Goal: Information Seeking & Learning: Learn about a topic

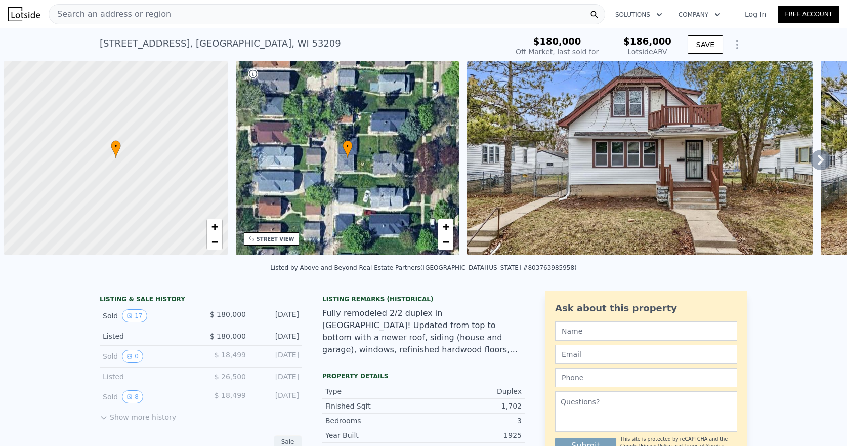
click at [133, 9] on span "Search an address or region" at bounding box center [110, 14] width 122 height 12
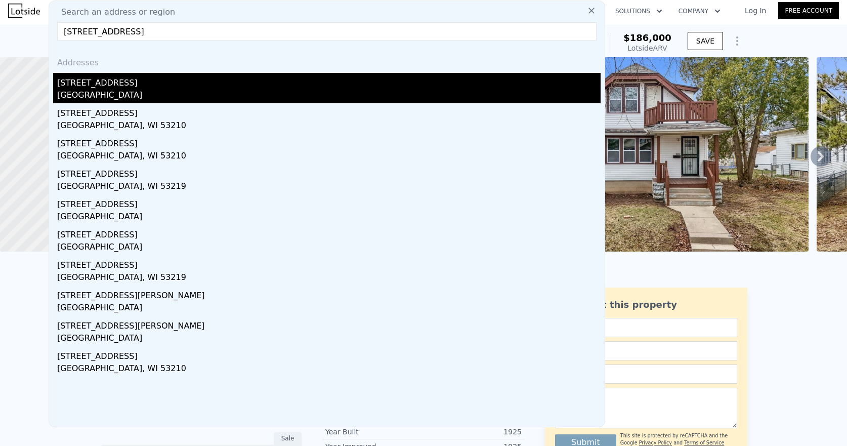
type input "2723 North 52nd STREET #2723A, Milwaukee, WI 53210"
click at [101, 86] on div "2723a N 52nd St" at bounding box center [329, 81] width 544 height 16
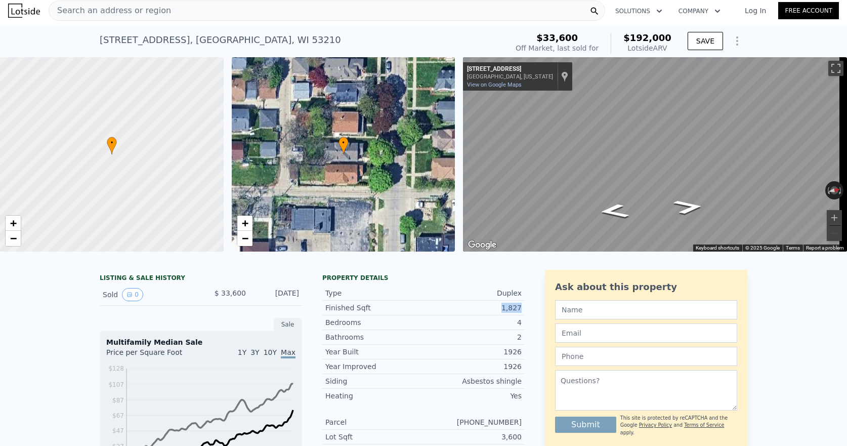
drag, startPoint x: 506, startPoint y: 315, endPoint x: 491, endPoint y: 315, distance: 15.2
click at [491, 315] on div "Finished Sqft 1,827" at bounding box center [423, 308] width 203 height 15
copy div "1,827"
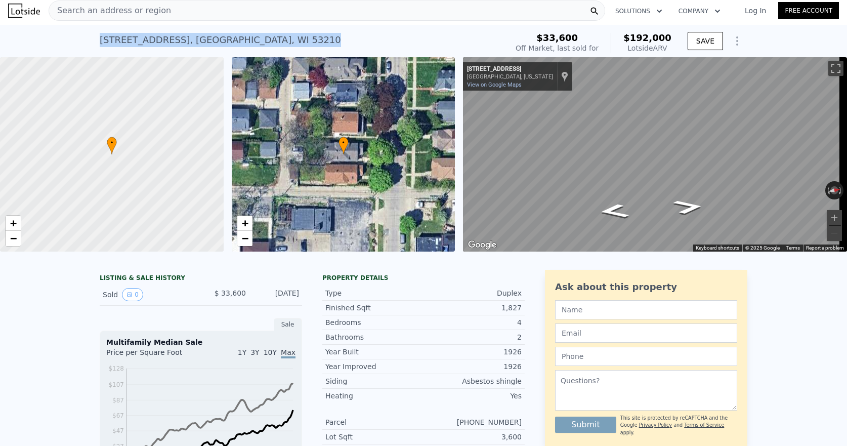
drag, startPoint x: 299, startPoint y: 41, endPoint x: 96, endPoint y: 34, distance: 203.6
click at [100, 34] on div "2723a N 52nd St , Milwaukee County , WI 53210 Sold Dec 2008 for $33,600 (~ARV $…" at bounding box center [302, 43] width 404 height 28
copy div "2723a N 52nd St , Milwaukee County , WI 53210"
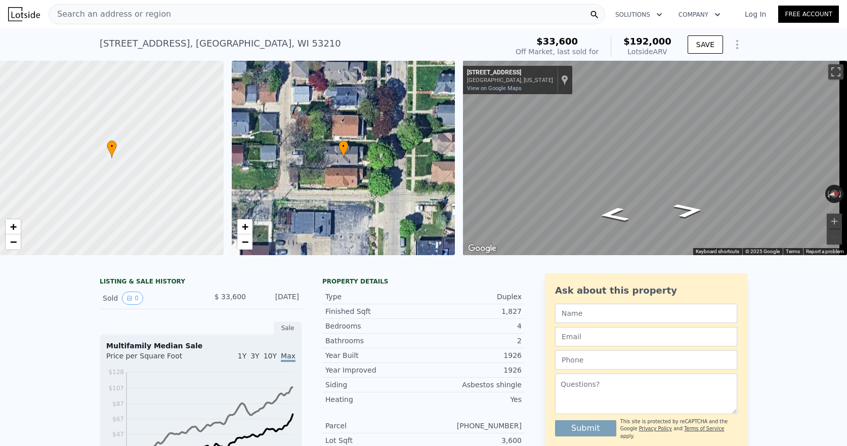
click at [149, 17] on span "Search an address or region" at bounding box center [110, 14] width 122 height 12
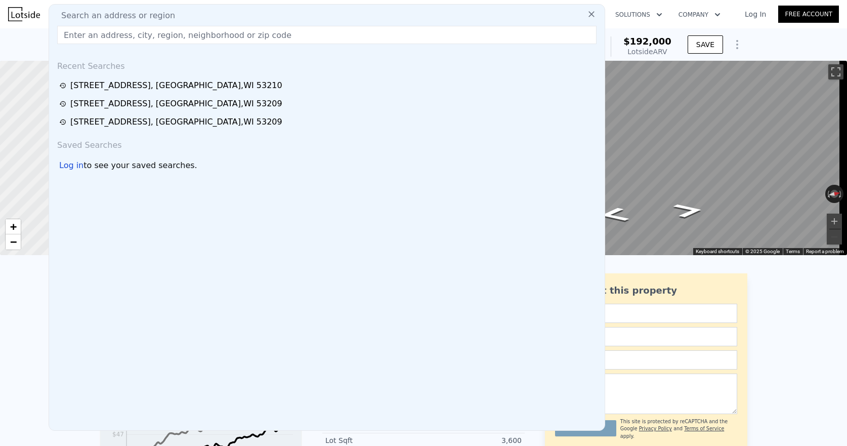
click at [207, 31] on input "text" at bounding box center [327, 35] width 540 height 18
paste input "2942 North 55th STREET, Milwaukee, WI 53210"
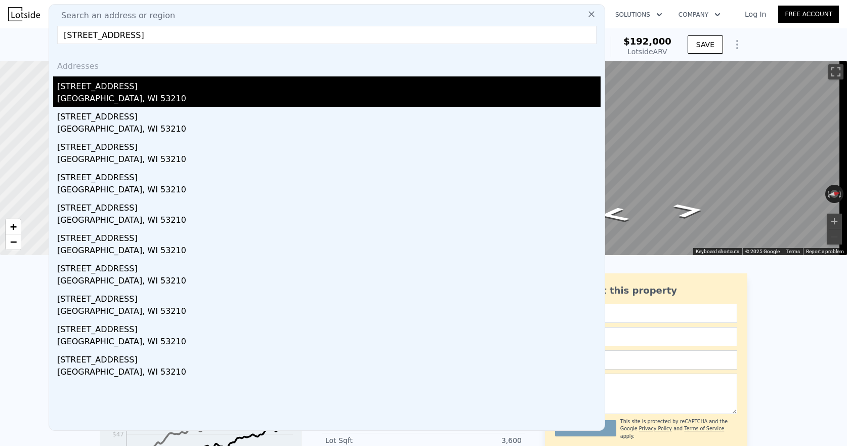
type input "2942 North 55th STREET, Milwaukee, WI 53210"
click at [130, 94] on div "[GEOGRAPHIC_DATA], WI 53210" at bounding box center [329, 100] width 544 height 14
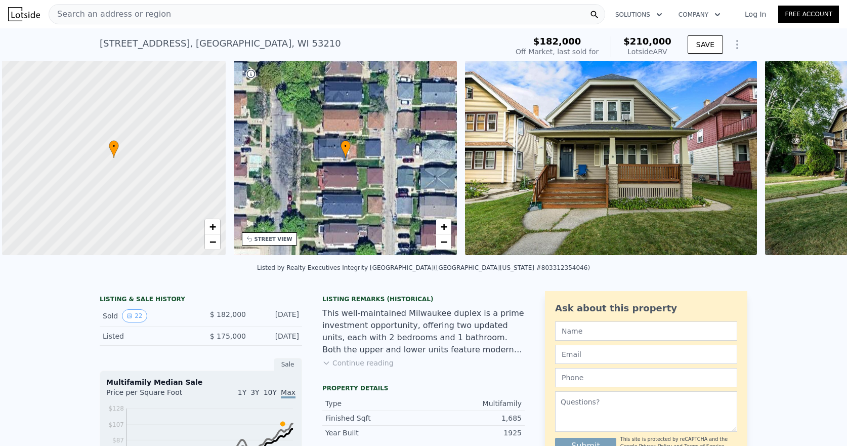
scroll to position [0, 4]
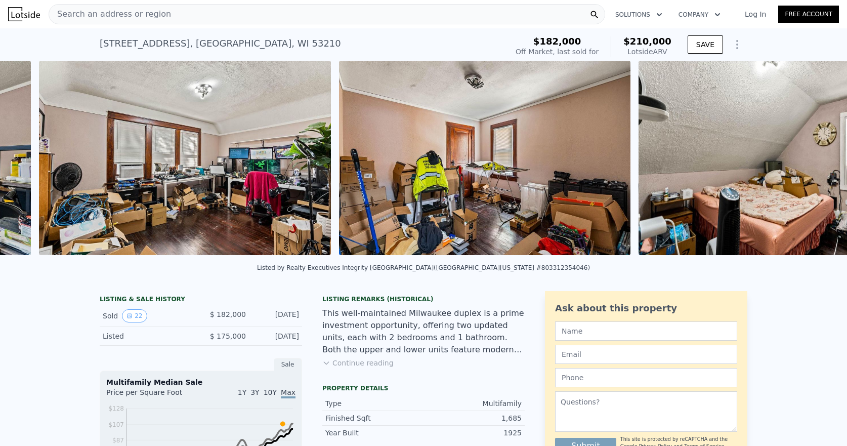
type input "6"
type input "1413"
type input "2556"
checkbox input "false"
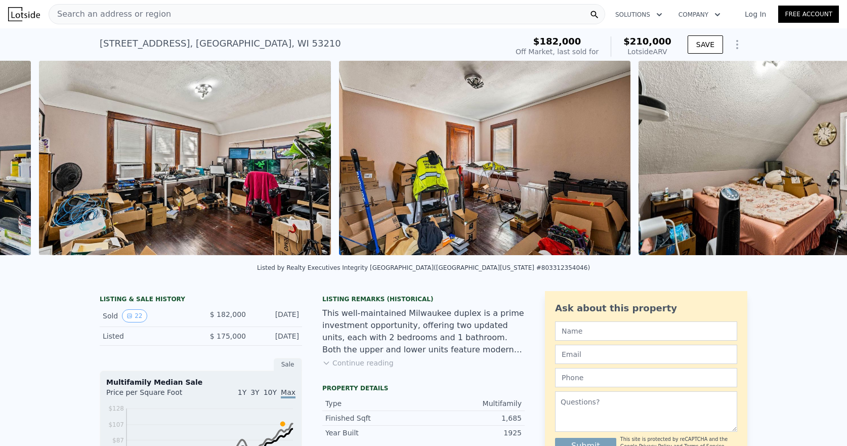
type input "$ 192,000"
type input "$ 143,597"
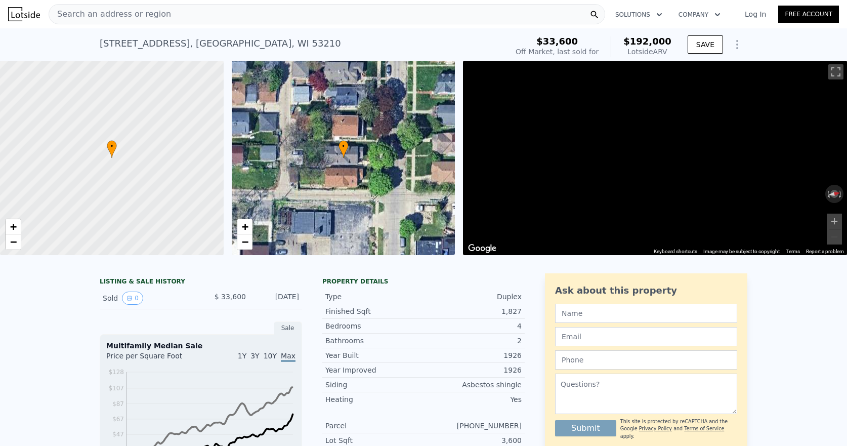
scroll to position [0, 4]
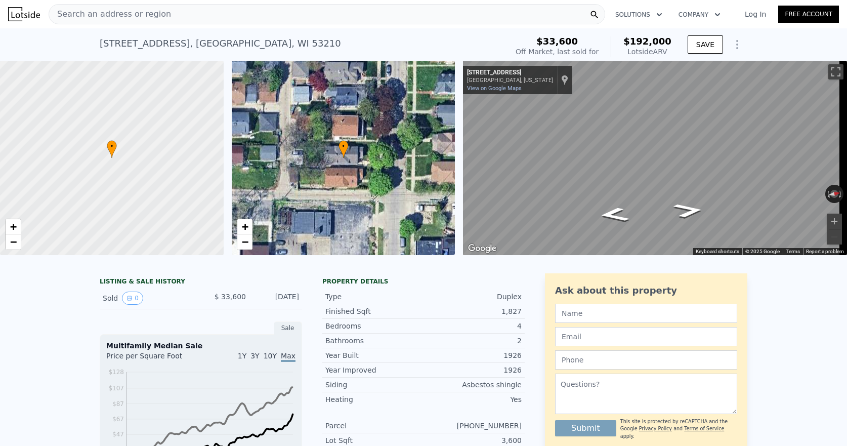
type input "5"
type input "1686"
type input "2339"
type input "$ 210,000"
type input "$ 3,721"
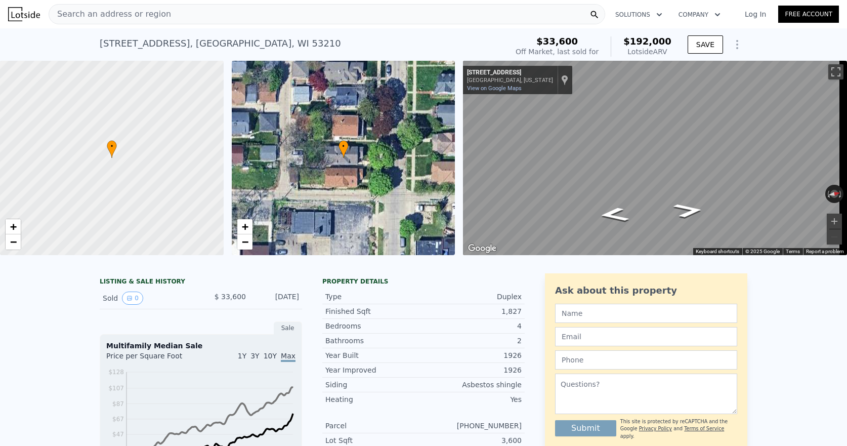
checkbox input "true"
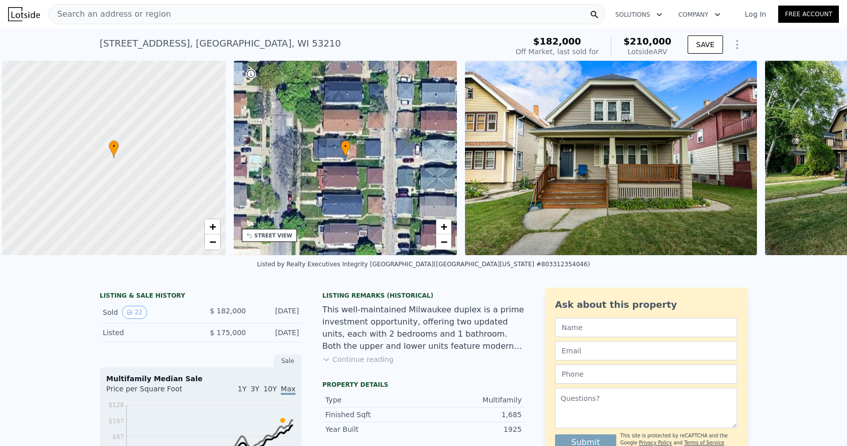
scroll to position [0, 4]
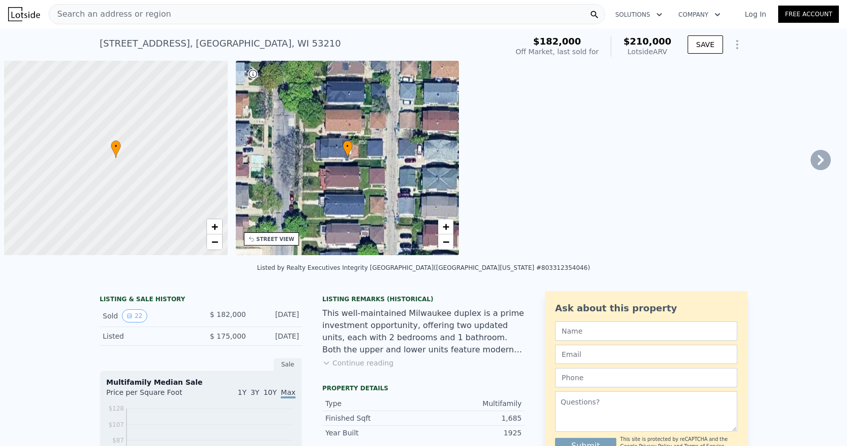
scroll to position [0, 4]
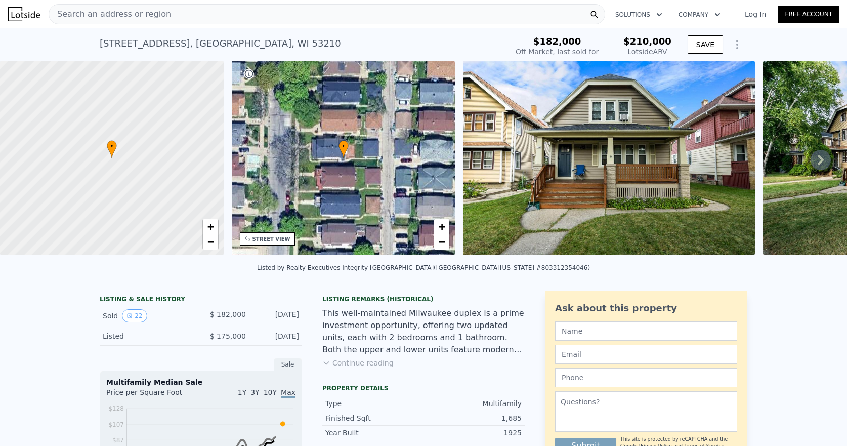
click at [223, 9] on div "Search an address or region" at bounding box center [327, 14] width 557 height 20
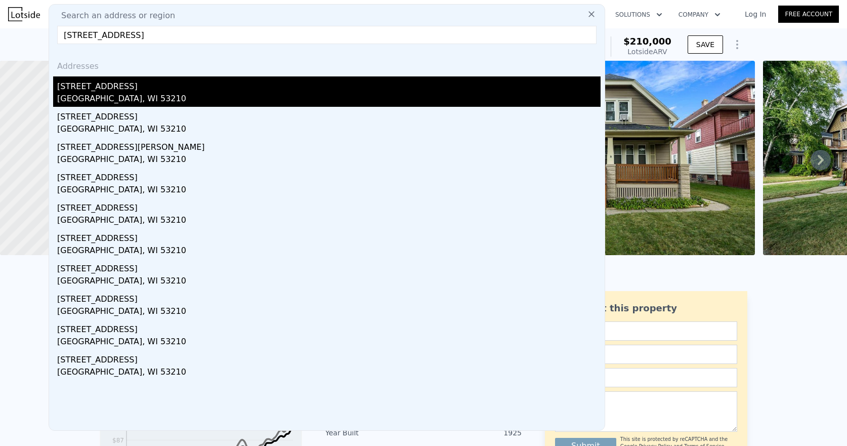
type input "[STREET_ADDRESS]"
click at [111, 87] on div "2908 N 55th St # 2910" at bounding box center [329, 84] width 544 height 16
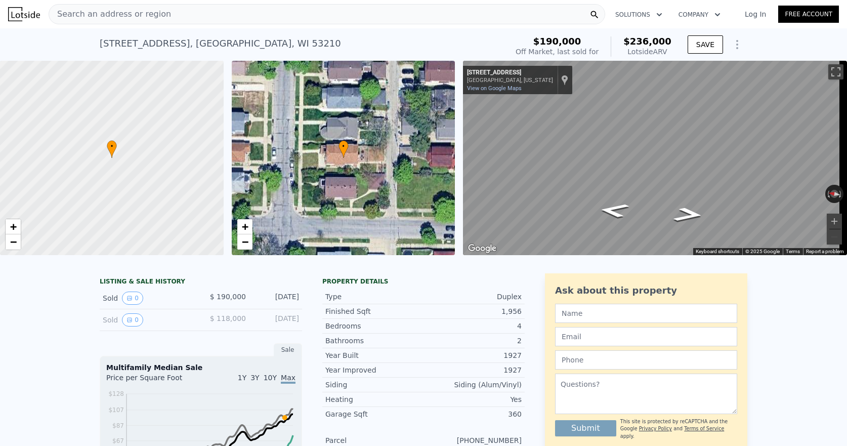
click at [123, 15] on span "Search an address or region" at bounding box center [110, 14] width 122 height 12
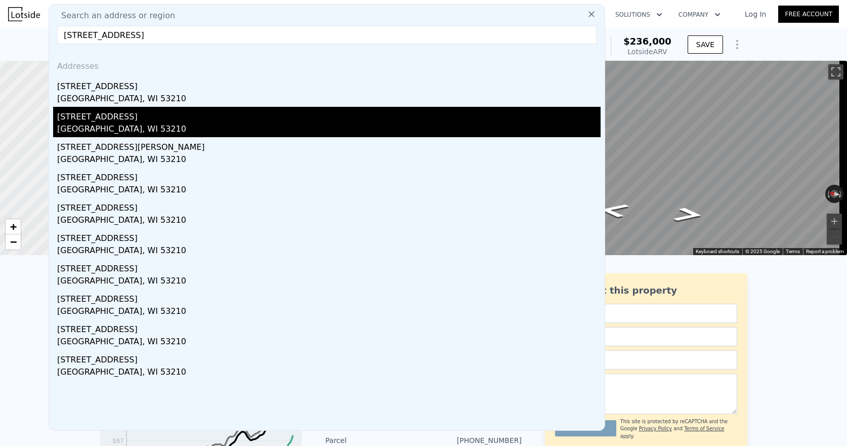
type input "2908 N 55th St, Milwaukee, WI 53210"
click at [113, 124] on div "[GEOGRAPHIC_DATA], WI 53210" at bounding box center [329, 130] width 544 height 14
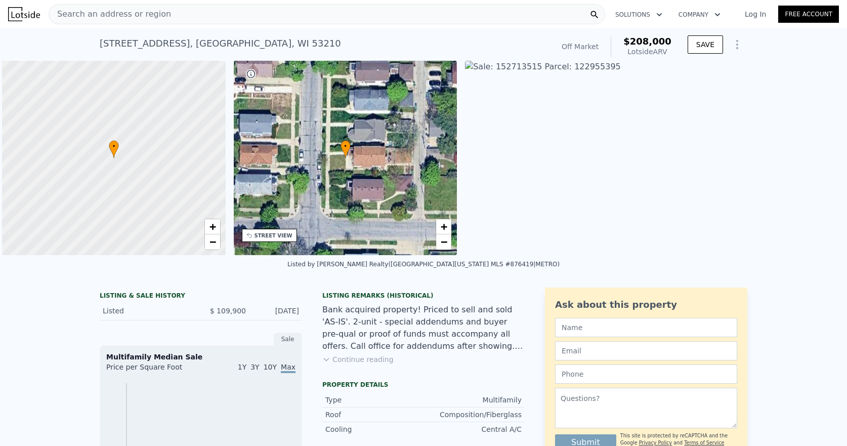
scroll to position [0, 4]
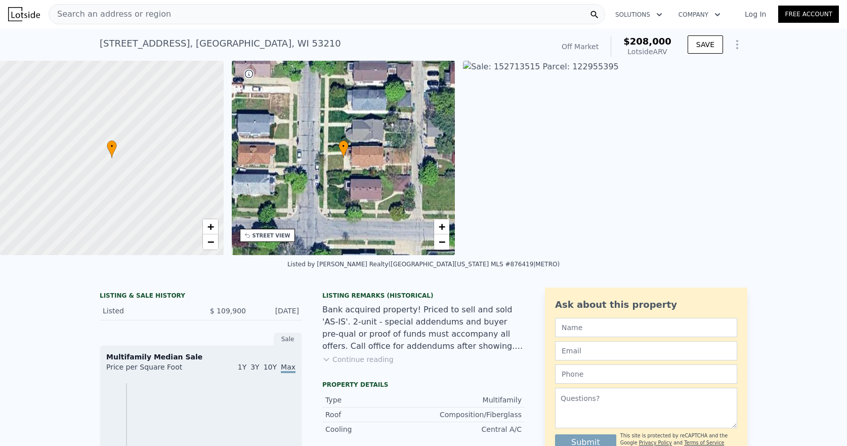
click at [177, 17] on div "Search an address or region" at bounding box center [327, 14] width 557 height 20
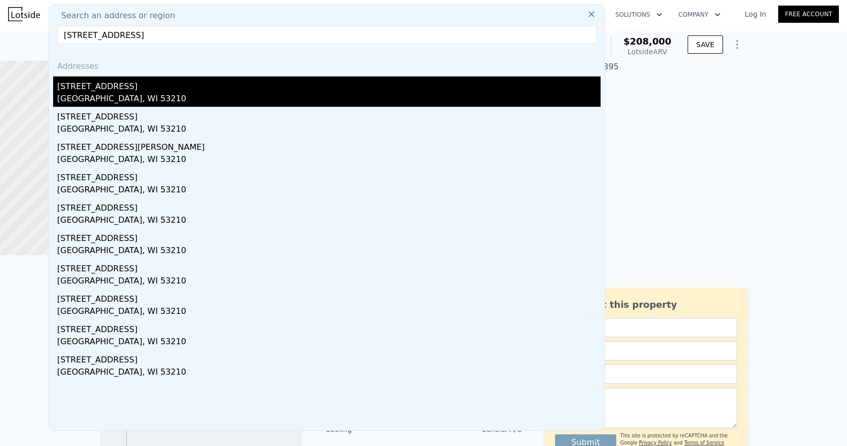
type input "2908 N 55th St, Milwaukee, WI 53210"
click at [108, 84] on div "[STREET_ADDRESS]" at bounding box center [329, 84] width 544 height 16
type input "5"
type input "2.5"
type input "2430"
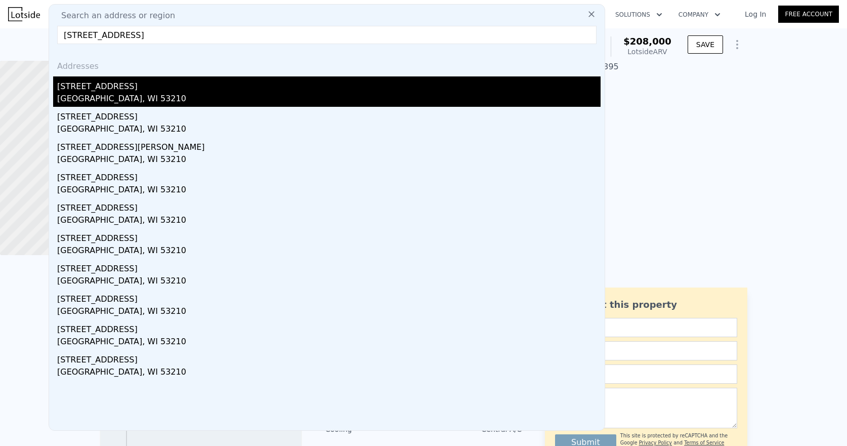
checkbox input "false"
type input "$ 236,000"
type input "5"
type input "$ 19,397"
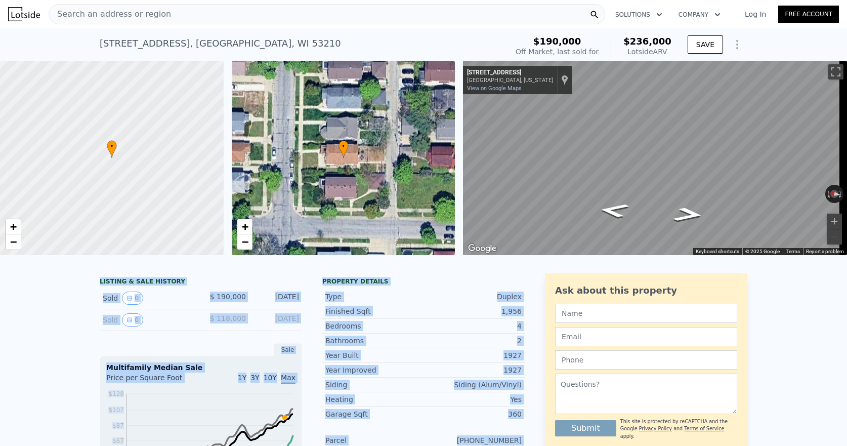
drag, startPoint x: 398, startPoint y: 263, endPoint x: 556, endPoint y: 276, distance: 158.5
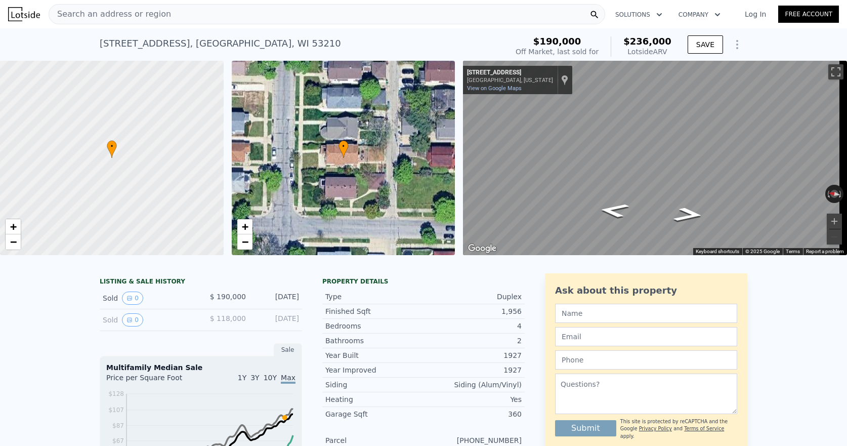
click at [157, 19] on span "Search an address or region" at bounding box center [110, 14] width 122 height 12
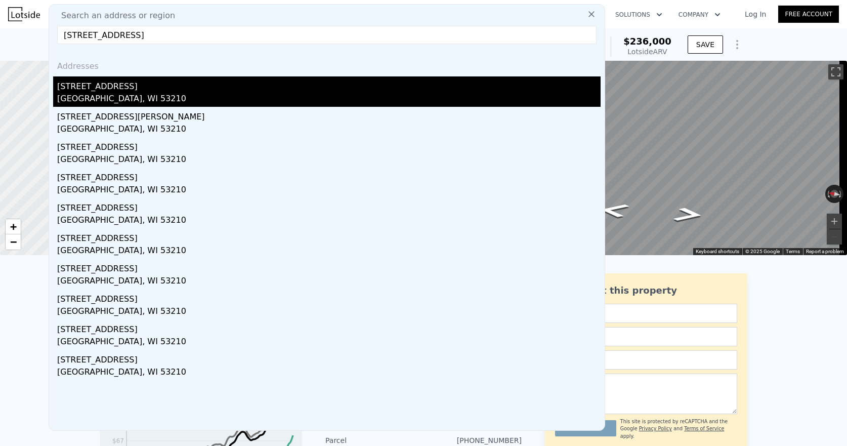
type input "2916 N 54th St, Milwaukee, WI 53210"
click at [120, 90] on div "2916 N 54th St # 2918" at bounding box center [329, 84] width 544 height 16
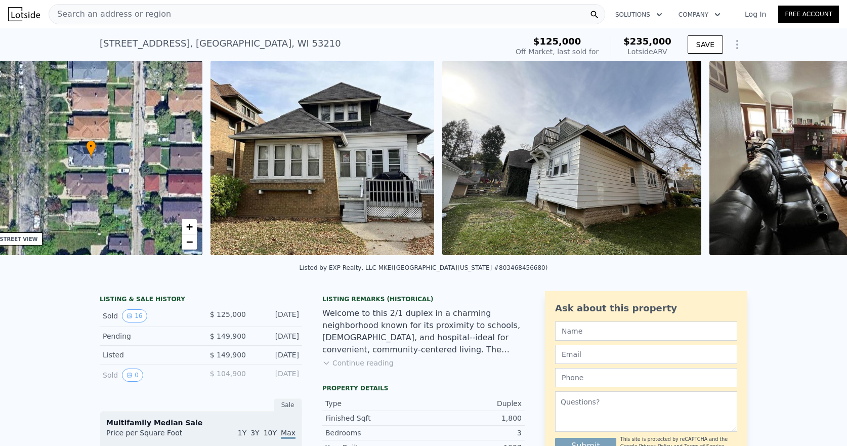
drag, startPoint x: 166, startPoint y: 265, endPoint x: 196, endPoint y: 264, distance: 30.9
click at [196, 259] on div "• + − • + − STREET VIEW ← Move left → Move right ↑ Move up ↓ Move down + Zoom i…" at bounding box center [423, 160] width 847 height 198
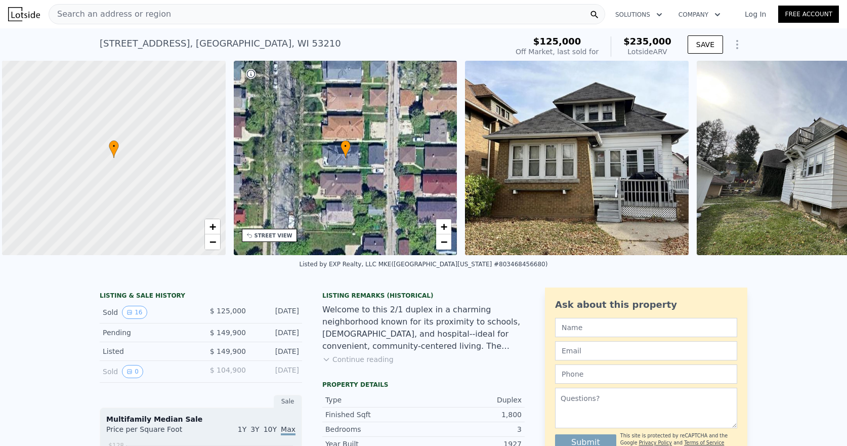
scroll to position [0, 4]
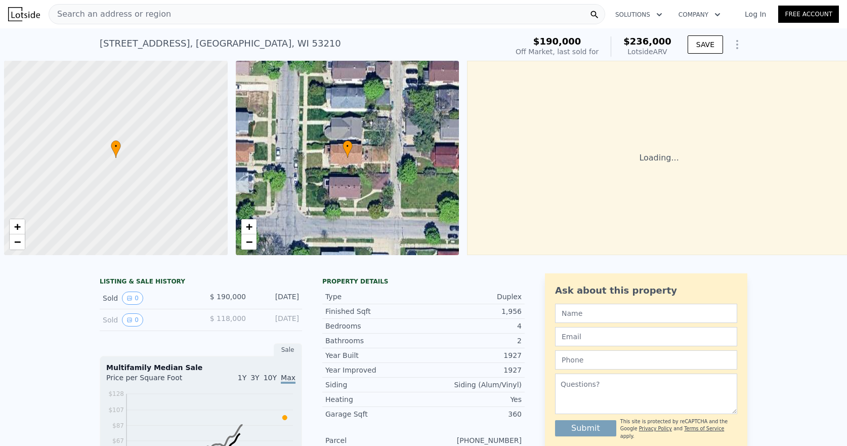
scroll to position [0, 4]
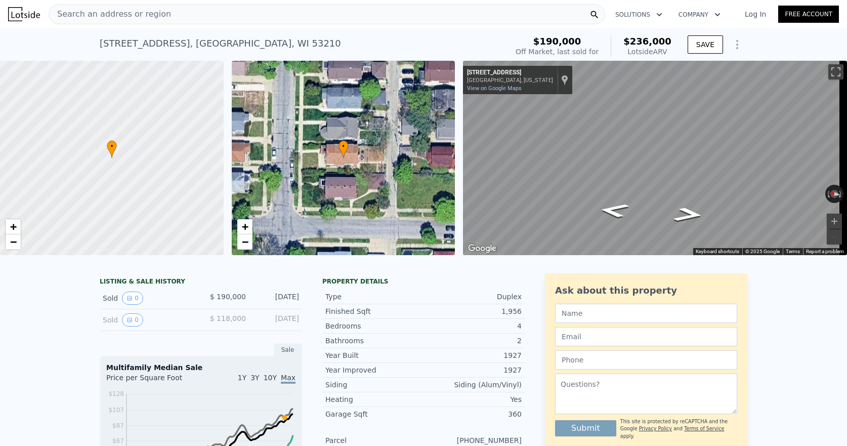
click at [152, 8] on span "Search an address or region" at bounding box center [110, 14] width 122 height 12
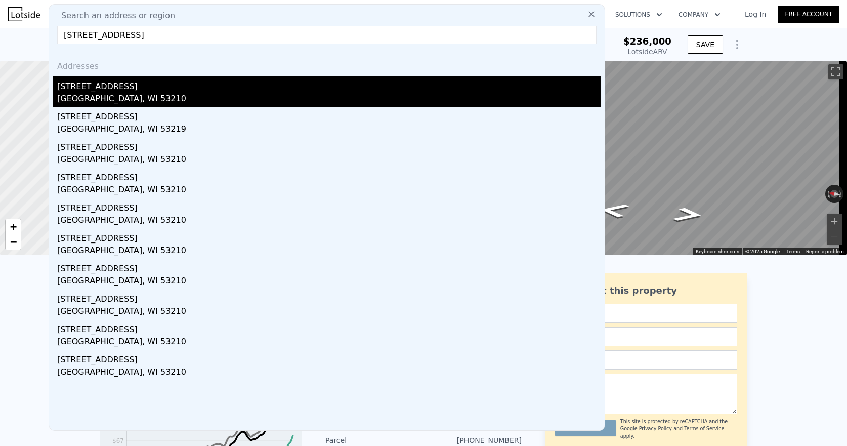
type input "[STREET_ADDRESS]"
click at [108, 85] on div "[STREET_ADDRESS]" at bounding box center [329, 84] width 544 height 16
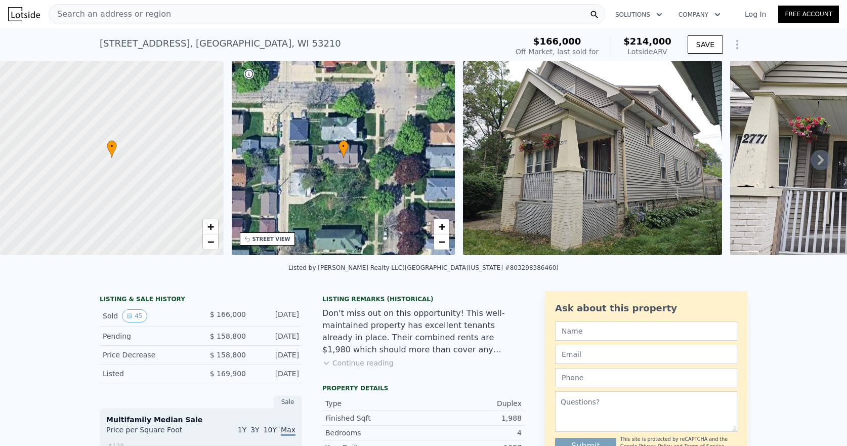
click at [811, 161] on icon at bounding box center [821, 160] width 20 height 20
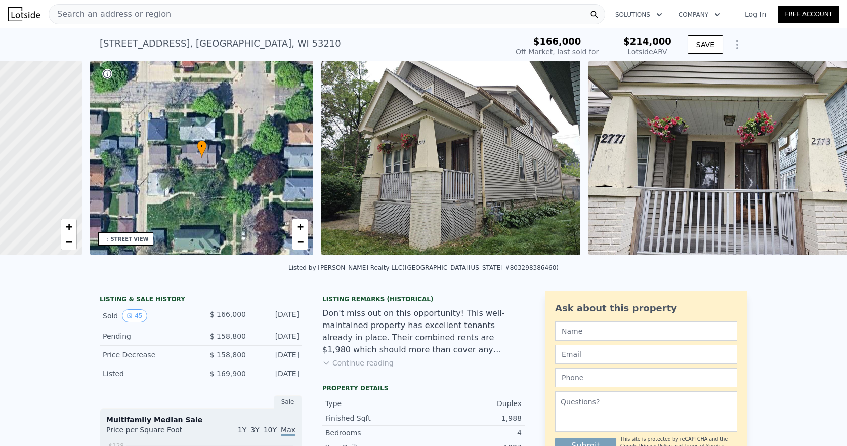
click at [811, 161] on div at bounding box center [718, 160] width 267 height 198
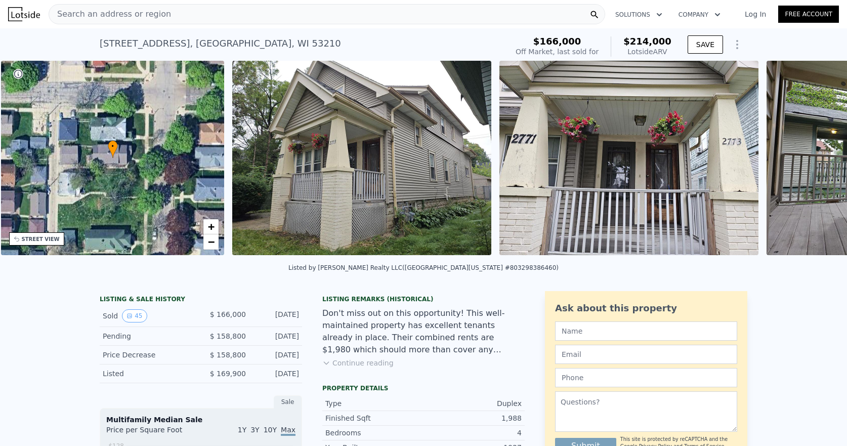
scroll to position [0, 235]
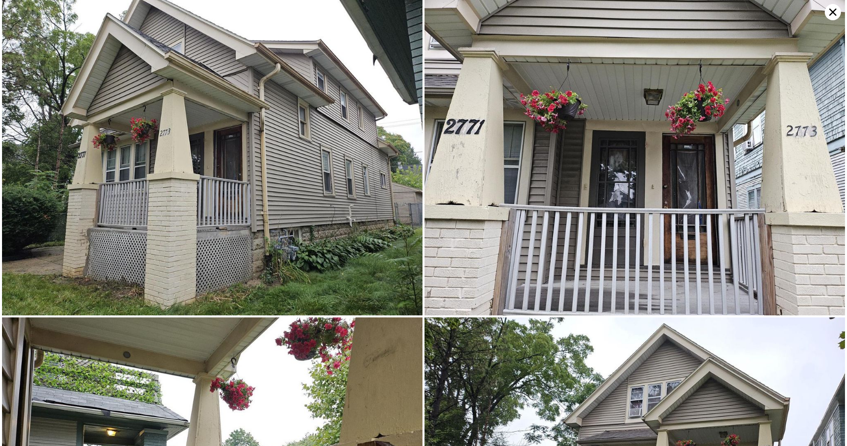
click at [484, 210] on img at bounding box center [635, 157] width 421 height 315
click at [833, 16] on icon at bounding box center [833, 12] width 16 height 16
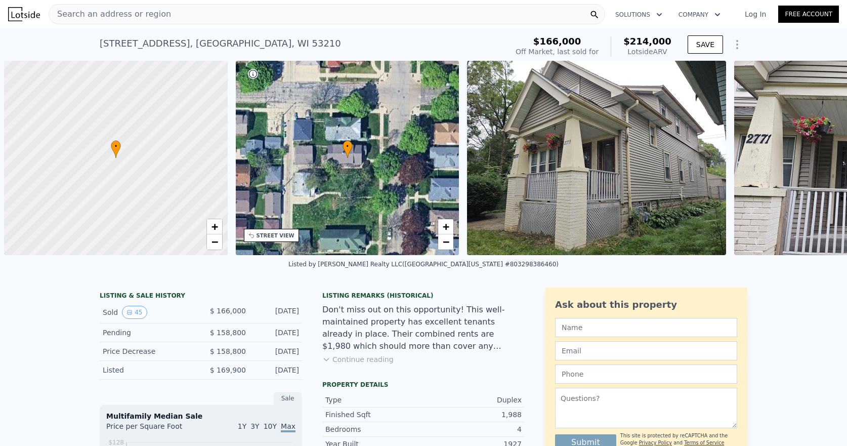
scroll to position [0, 4]
